Goal: Task Accomplishment & Management: Manage account settings

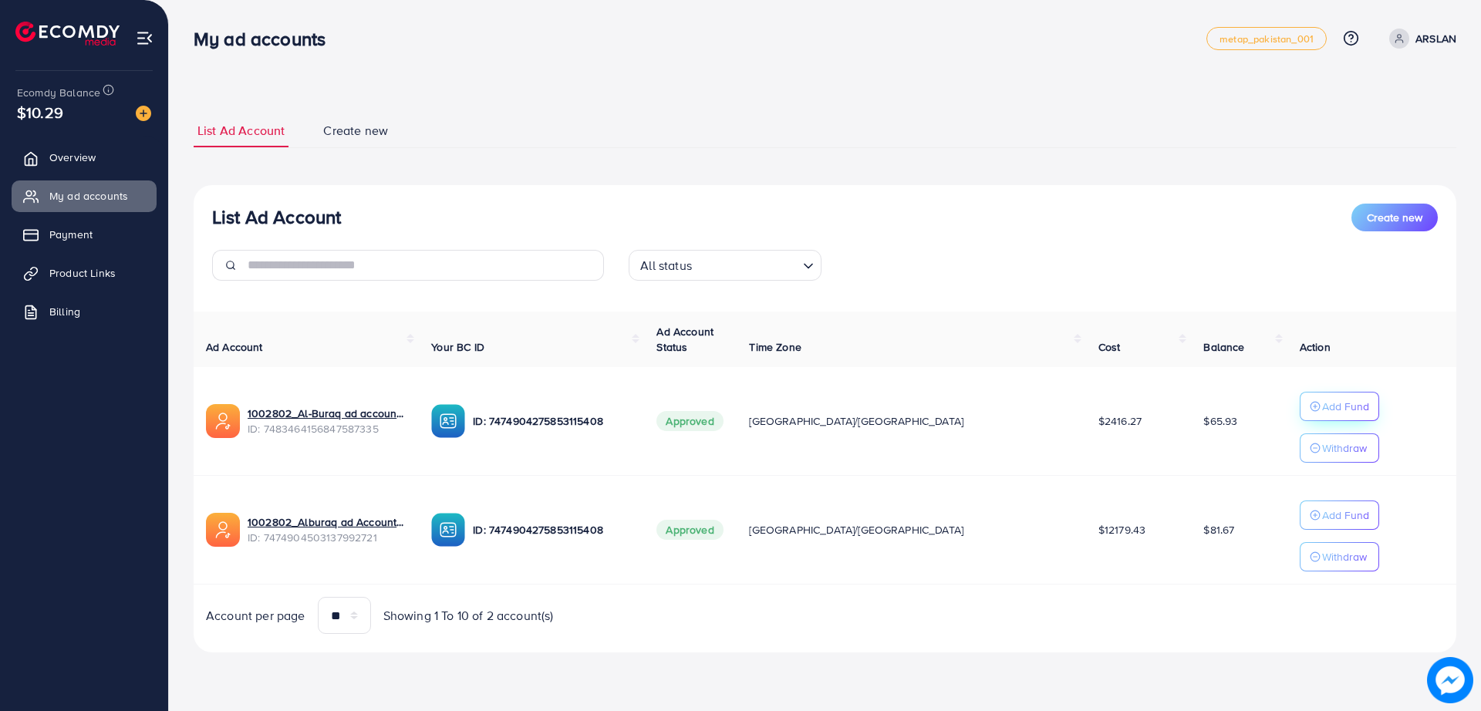
click at [1322, 405] on p "Add Fund" at bounding box center [1345, 406] width 47 height 19
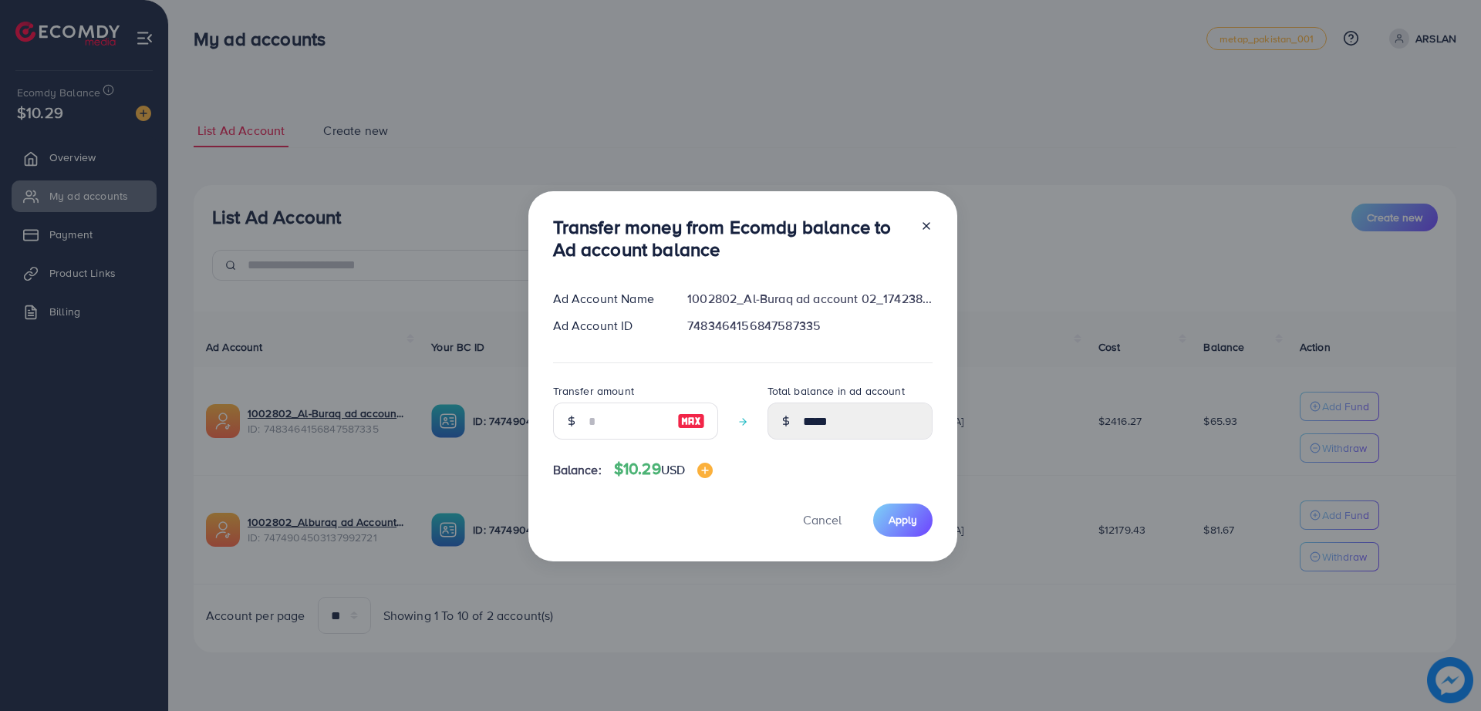
click at [925, 221] on icon at bounding box center [926, 226] width 12 height 12
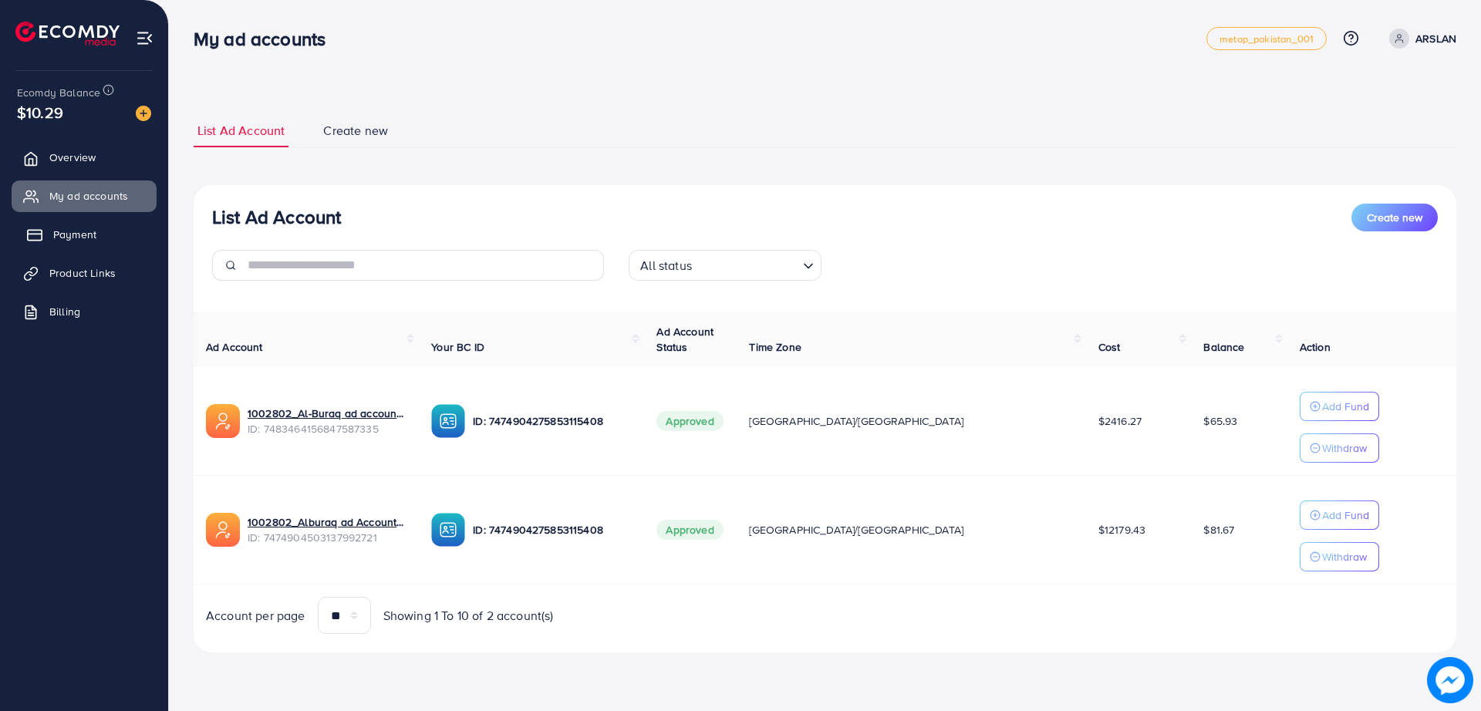
click at [129, 237] on link "Payment" at bounding box center [84, 234] width 145 height 31
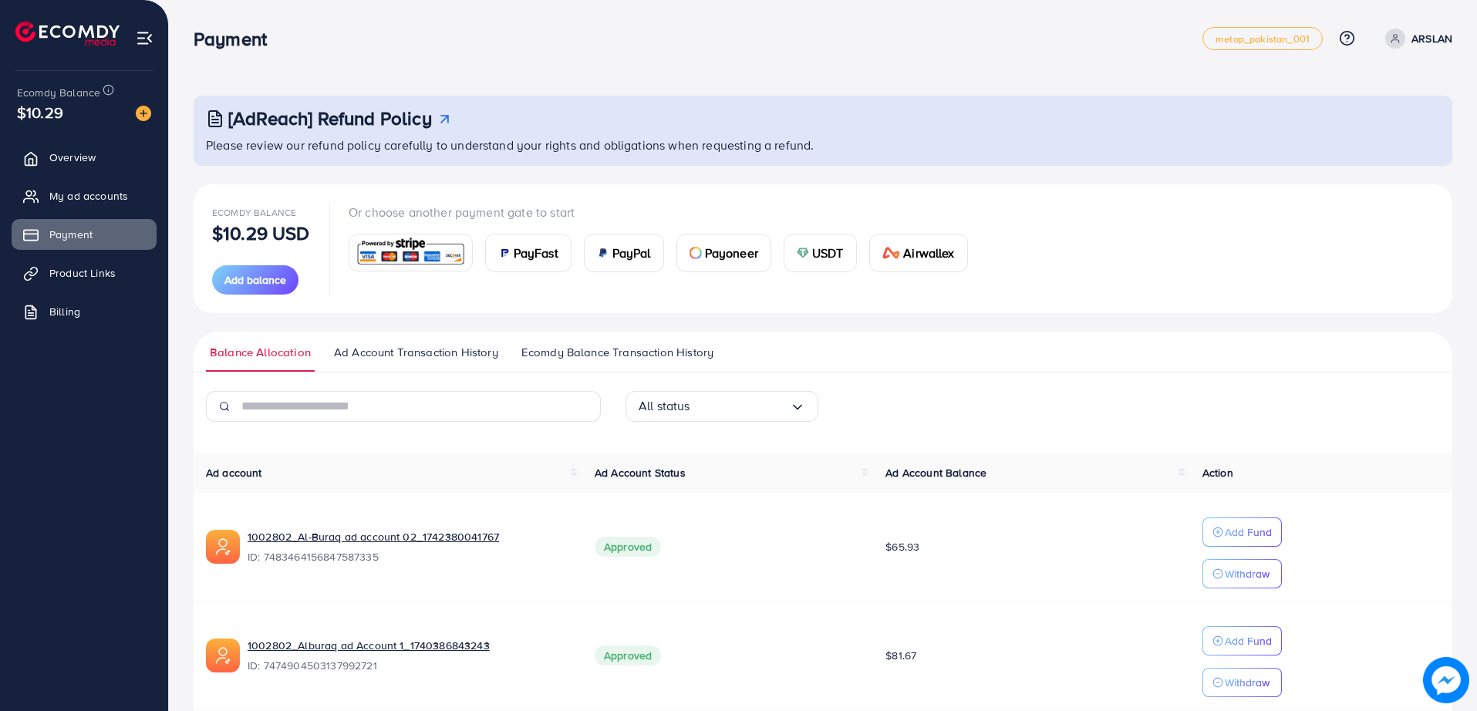
scroll to position [64, 0]
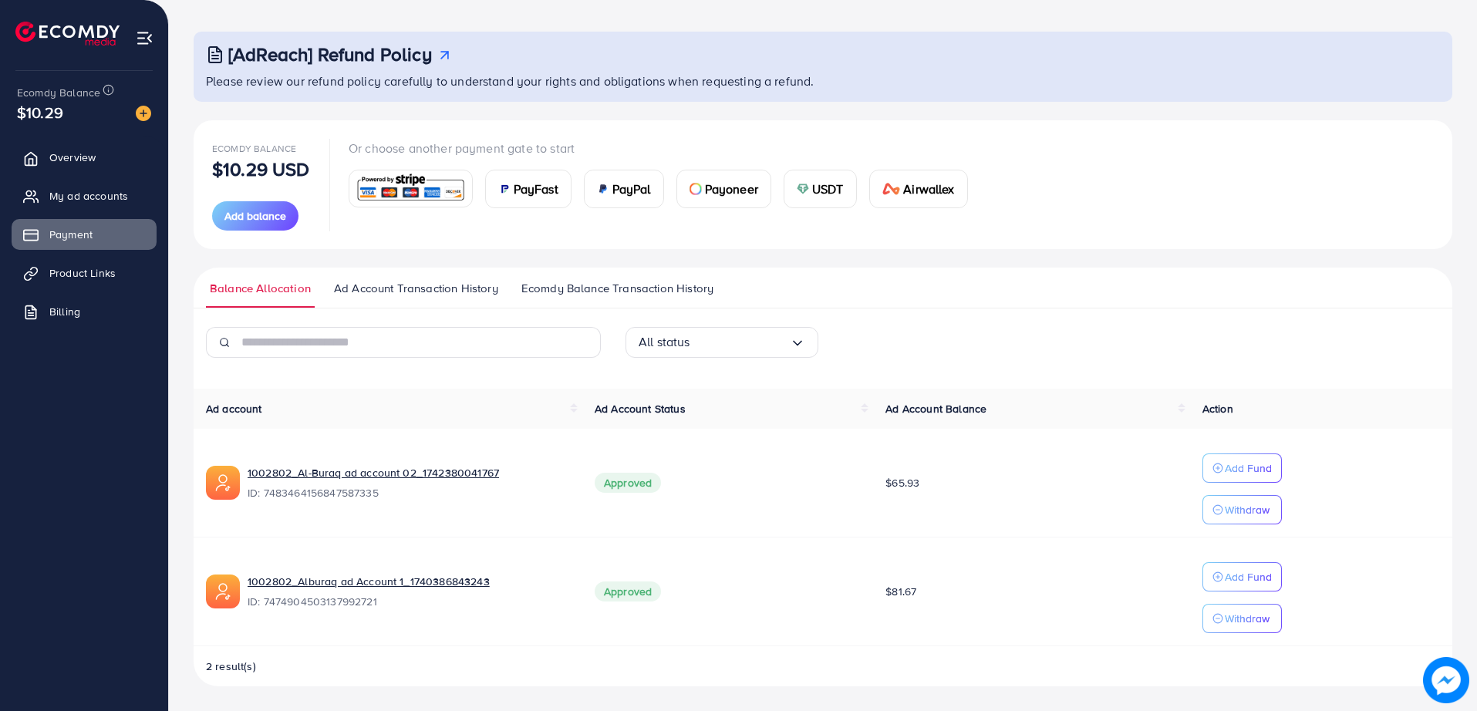
click at [397, 298] on link "Ad Account Transaction History" at bounding box center [416, 294] width 172 height 28
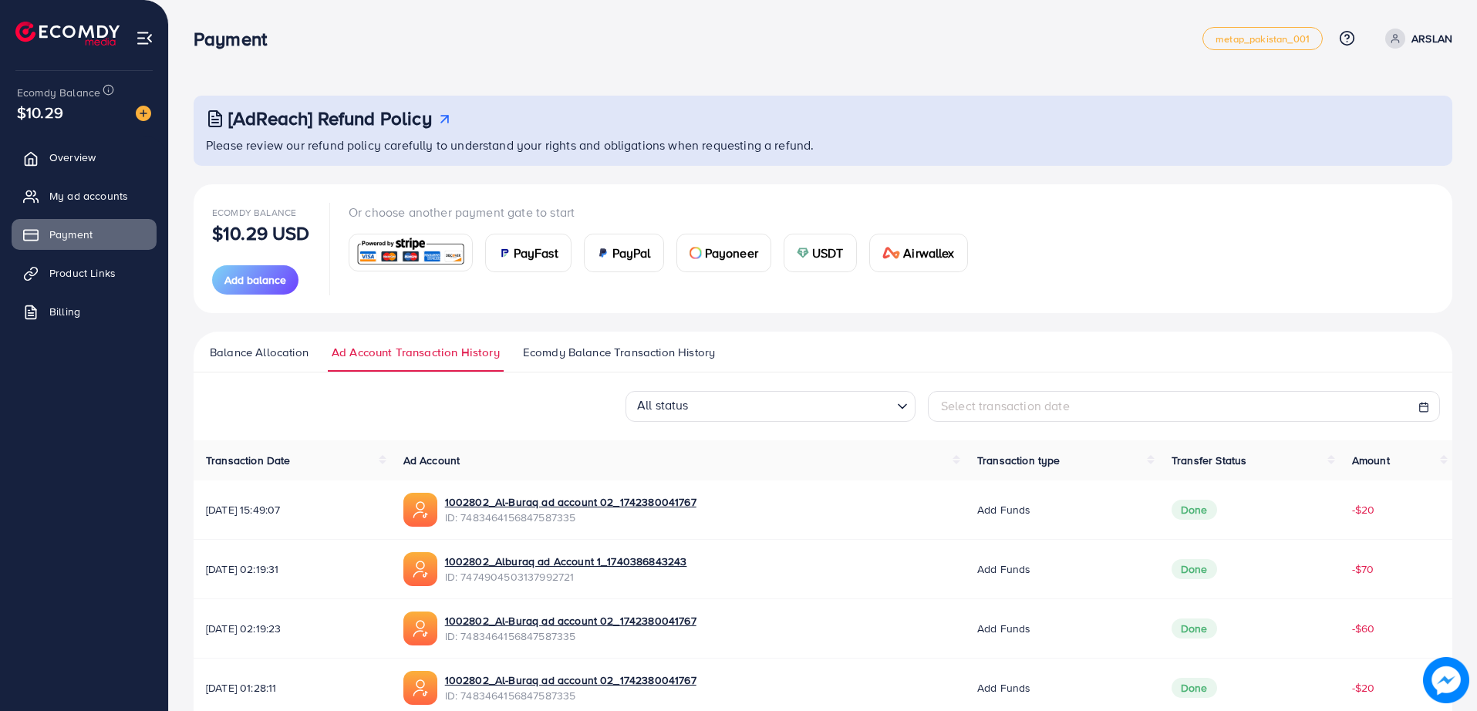
click at [397, 298] on div "Ecomdy Balance $10.29 USD Add balance Or choose another payment gate to start P…" at bounding box center [823, 248] width 1259 height 129
click at [395, 307] on div "Ecomdy Balance $10.29 USD Add balance Or choose another payment gate to start P…" at bounding box center [823, 248] width 1259 height 129
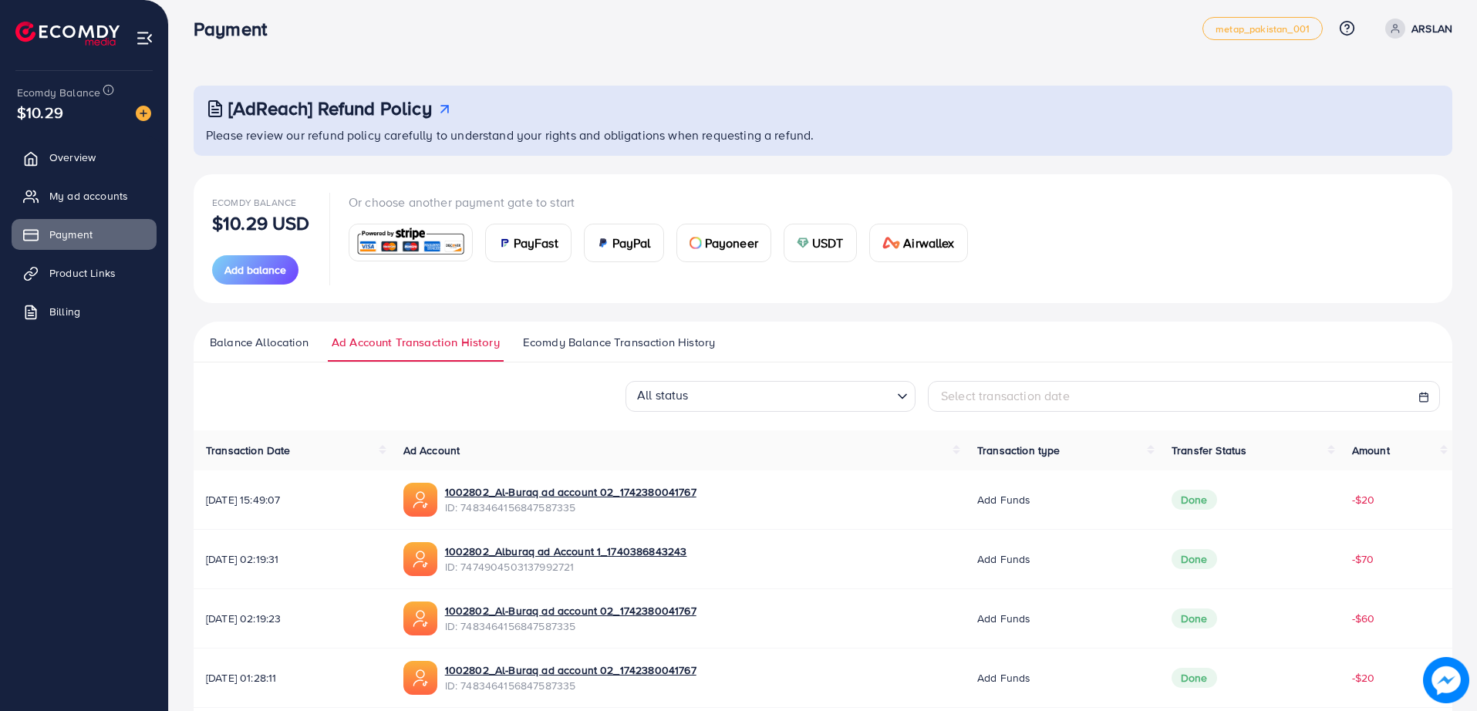
scroll to position [11, 0]
click at [395, 314] on div "Ecomdy Balance $10.29 USD Add balance Or choose another payment gate to start P…" at bounding box center [823, 645] width 1259 height 943
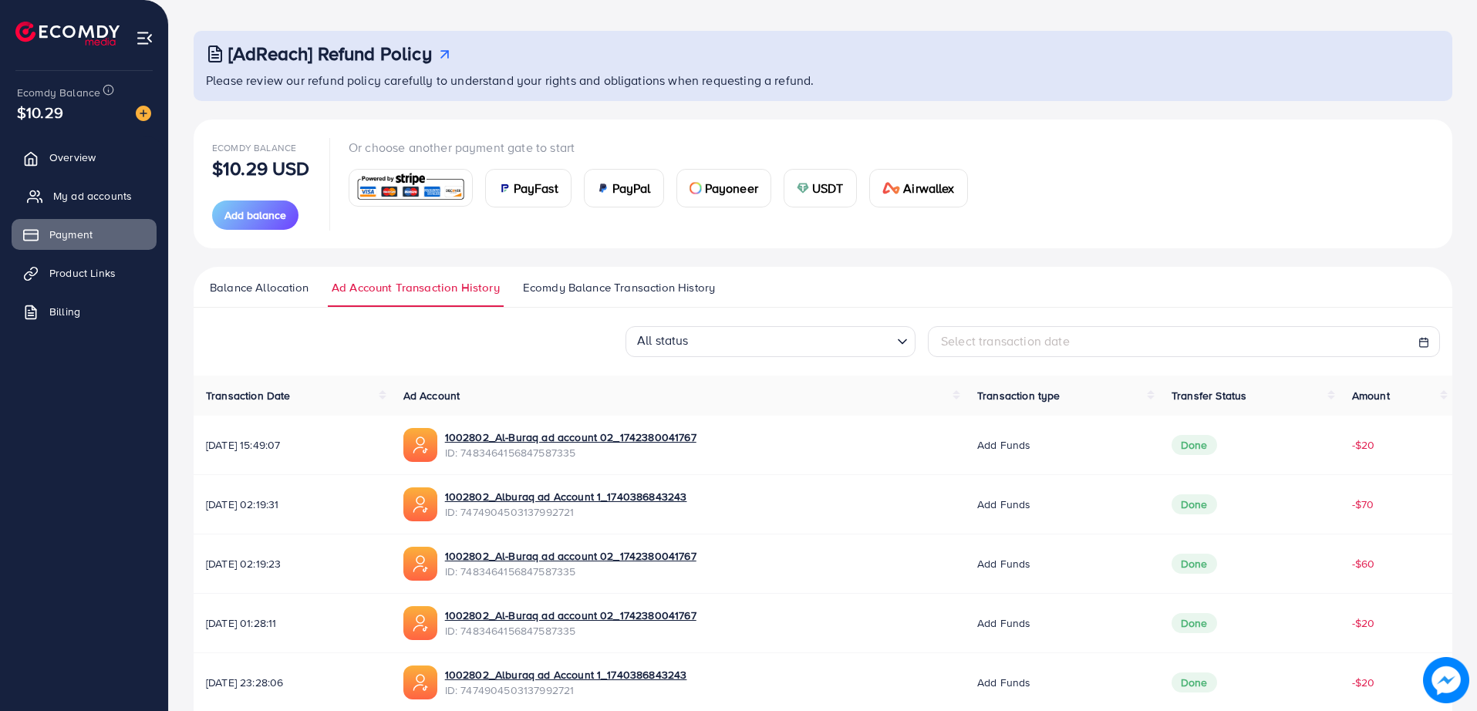
click at [108, 207] on link "My ad accounts" at bounding box center [84, 195] width 145 height 31
